Goal: Entertainment & Leisure: Consume media (video, audio)

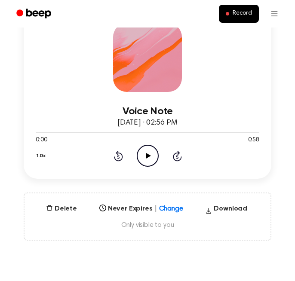
scroll to position [106, 0]
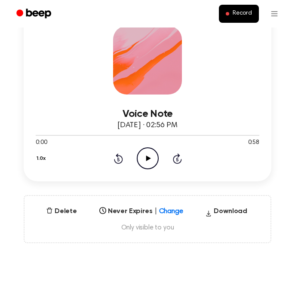
click at [150, 169] on icon "Play Audio" at bounding box center [148, 158] width 22 height 22
click at [175, 164] on icon "Skip 5 seconds" at bounding box center [176, 158] width 9 height 11
click at [119, 164] on icon "Rewind 5 seconds" at bounding box center [117, 158] width 9 height 11
click at [121, 164] on icon "Rewind 5 seconds" at bounding box center [117, 158] width 9 height 11
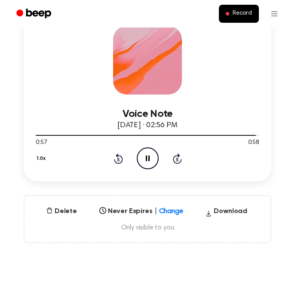
click at [117, 164] on icon "Rewind 5 seconds" at bounding box center [117, 158] width 9 height 11
click at [115, 164] on icon "Rewind 5 seconds" at bounding box center [117, 158] width 9 height 11
click at [256, 139] on span at bounding box center [255, 135] width 7 height 7
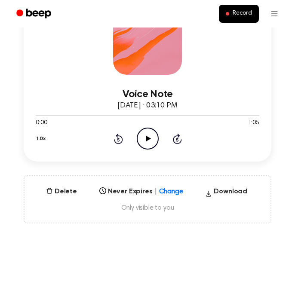
scroll to position [141, 0]
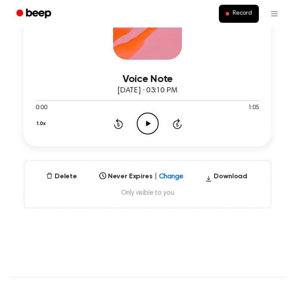
click at [147, 126] on icon at bounding box center [148, 124] width 5 height 6
click at [147, 134] on icon "Pause Audio" at bounding box center [148, 124] width 22 height 22
click at [120, 129] on icon "Rewind 5 seconds" at bounding box center [117, 123] width 9 height 11
click at [143, 134] on icon "Play Audio" at bounding box center [148, 124] width 22 height 22
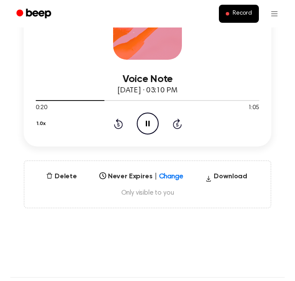
click at [118, 126] on icon at bounding box center [118, 124] width 2 height 3
click at [117, 126] on icon at bounding box center [118, 124] width 2 height 3
click at [148, 126] on icon at bounding box center [148, 124] width 4 height 6
click at [151, 134] on icon "Play Audio" at bounding box center [148, 124] width 22 height 22
click at [150, 134] on icon "Pause Audio" at bounding box center [148, 124] width 22 height 22
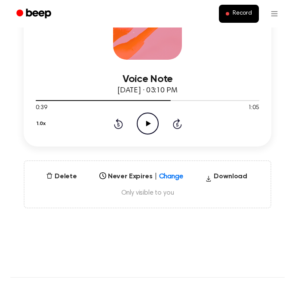
click at [119, 129] on icon "Rewind 5 seconds" at bounding box center [117, 123] width 9 height 11
click at [118, 129] on icon "Rewind 5 seconds" at bounding box center [117, 123] width 9 height 11
click at [147, 126] on icon at bounding box center [148, 124] width 5 height 6
click at [148, 134] on icon "Pause Audio" at bounding box center [148, 124] width 22 height 22
click at [149, 126] on icon at bounding box center [148, 124] width 5 height 6
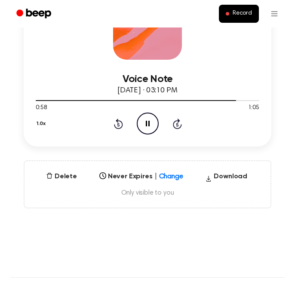
click at [147, 134] on icon "Pause Audio" at bounding box center [148, 124] width 22 height 22
click at [147, 134] on icon "Play Audio" at bounding box center [148, 124] width 22 height 22
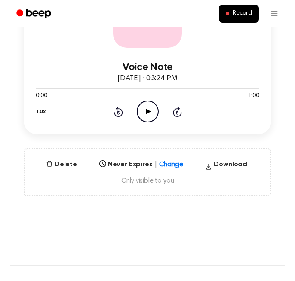
scroll to position [153, 0]
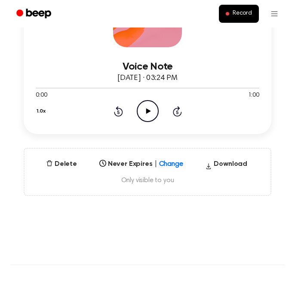
click at [148, 122] on icon "Play Audio" at bounding box center [148, 111] width 22 height 22
click at [116, 117] on icon "Rewind 5 seconds" at bounding box center [117, 111] width 9 height 11
click at [150, 122] on icon "Pause Audio" at bounding box center [148, 111] width 22 height 22
click at [115, 117] on icon "Rewind 5 seconds" at bounding box center [117, 111] width 9 height 11
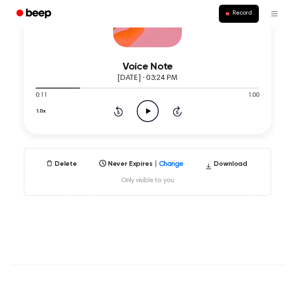
click at [143, 122] on icon "Play Audio" at bounding box center [148, 111] width 22 height 22
click at [117, 114] on icon at bounding box center [118, 111] width 2 height 3
click at [147, 122] on icon "Pause Audio" at bounding box center [148, 111] width 22 height 22
click at [145, 122] on icon "Play Audio" at bounding box center [148, 111] width 22 height 22
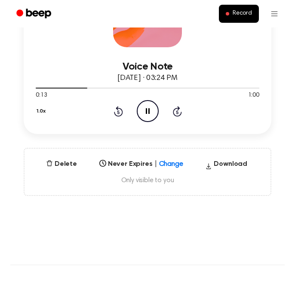
click at [122, 116] on icon at bounding box center [118, 111] width 9 height 10
click at [146, 114] on icon at bounding box center [148, 111] width 4 height 6
click at [120, 117] on icon "Rewind 5 seconds" at bounding box center [117, 111] width 9 height 11
click at [148, 122] on icon "Play Audio" at bounding box center [148, 111] width 22 height 22
click at [147, 122] on icon "Pause Audio" at bounding box center [148, 111] width 22 height 22
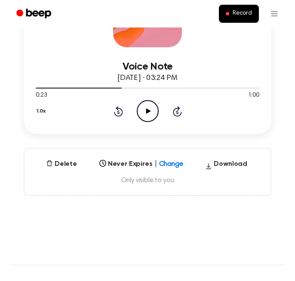
click at [147, 114] on icon at bounding box center [148, 111] width 5 height 6
click at [120, 116] on icon at bounding box center [118, 111] width 9 height 10
click at [114, 116] on icon at bounding box center [118, 111] width 9 height 10
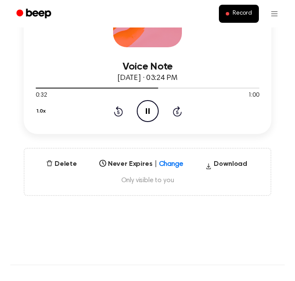
click at [147, 122] on icon "Pause Audio" at bounding box center [148, 111] width 22 height 22
click at [146, 114] on icon at bounding box center [148, 111] width 5 height 6
click at [146, 114] on icon at bounding box center [148, 111] width 4 height 6
click at [142, 122] on icon "Play Audio" at bounding box center [148, 111] width 22 height 22
click at [119, 114] on icon at bounding box center [118, 111] width 2 height 3
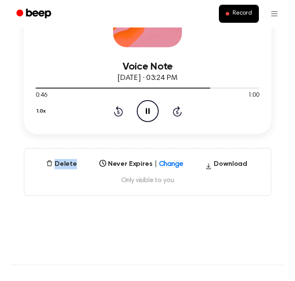
click at [119, 114] on icon at bounding box center [118, 111] width 2 height 3
click at [116, 117] on icon "Rewind 5 seconds" at bounding box center [117, 111] width 9 height 11
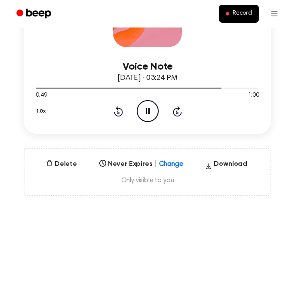
click at [149, 114] on icon at bounding box center [148, 111] width 4 height 6
click at [114, 116] on icon at bounding box center [118, 111] width 9 height 10
click at [146, 122] on icon "Play Audio" at bounding box center [148, 111] width 22 height 22
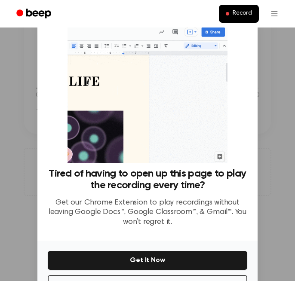
scroll to position [32, 0]
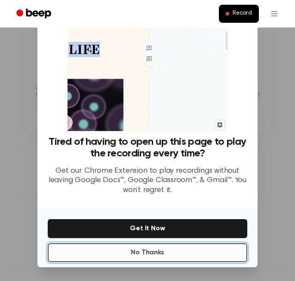
click at [126, 257] on button "No Thanks" at bounding box center [147, 252] width 199 height 19
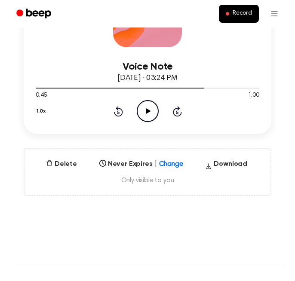
click at [147, 114] on icon at bounding box center [148, 111] width 5 height 6
click at [148, 114] on icon at bounding box center [148, 111] width 4 height 6
click at [147, 114] on icon at bounding box center [148, 111] width 5 height 6
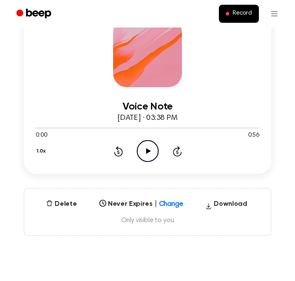
scroll to position [115, 0]
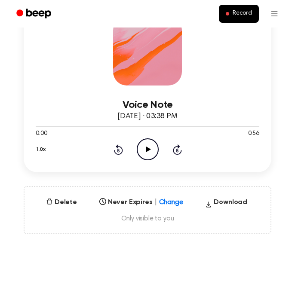
click at [145, 160] on icon "Play Audio" at bounding box center [148, 149] width 22 height 22
click at [148, 160] on icon "Pause Audio" at bounding box center [148, 149] width 22 height 22
click at [150, 160] on icon "Play Audio" at bounding box center [148, 149] width 22 height 22
